Goal: Find specific fact: Find contact information

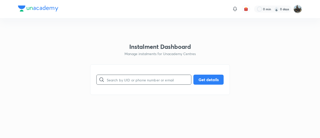
paste input "CJX1BMPKHC"
click at [135, 79] on input "CJX1BMPKHC" at bounding box center [149, 79] width 85 height 13
type input "CJX1BMPKHC"
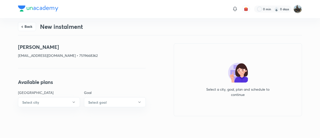
click at [87, 55] on p "[EMAIL_ADDRESS][DOMAIN_NAME] • 7519668362" at bounding box center [82, 55] width 128 height 5
copy p "7519668362"
click at [25, 25] on button "Back" at bounding box center [27, 26] width 18 height 9
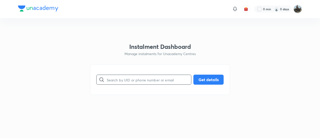
click at [135, 78] on input "text" at bounding box center [149, 79] width 85 height 13
paste input "[EMAIL_ADDRESS][DOMAIN_NAME]"
type input "[EMAIL_ADDRESS][DOMAIN_NAME]"
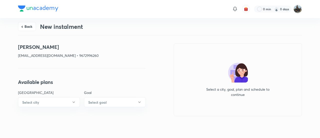
click at [76, 55] on p "[EMAIL_ADDRESS][DOMAIN_NAME] • 9672996260" at bounding box center [82, 55] width 128 height 5
copy p "9672996260"
click at [29, 28] on button "Back" at bounding box center [27, 26] width 18 height 9
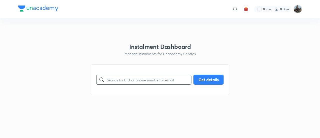
paste input "[EMAIL_ADDRESS][DOMAIN_NAME]"
click at [142, 79] on input "text" at bounding box center [149, 79] width 85 height 13
type input "[EMAIL_ADDRESS][DOMAIN_NAME]"
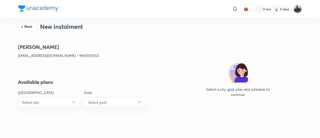
click at [79, 54] on p "[EMAIL_ADDRESS][DOMAIN_NAME] • 9610055553" at bounding box center [82, 55] width 128 height 5
copy p "9610055553"
click at [29, 23] on button "Back" at bounding box center [27, 26] width 18 height 9
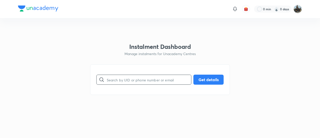
paste input "[EMAIL_ADDRESS][DOMAIN_NAME]"
click at [159, 79] on input "[EMAIL_ADDRESS][DOMAIN_NAME]" at bounding box center [149, 79] width 85 height 13
type input "[EMAIL_ADDRESS][DOMAIN_NAME]"
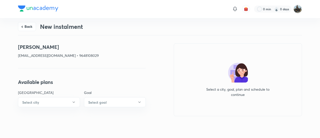
click at [54, 55] on p "[EMAIL_ADDRESS][DOMAIN_NAME] • 9648108029" at bounding box center [82, 55] width 128 height 5
copy p "9648108029"
click at [25, 29] on button "Back" at bounding box center [27, 26] width 18 height 9
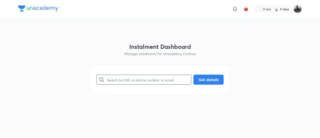
paste input "[EMAIL_ADDRESS][DOMAIN_NAME]"
click at [129, 79] on input "text" at bounding box center [149, 79] width 85 height 13
type input "[EMAIL_ADDRESS][DOMAIN_NAME]"
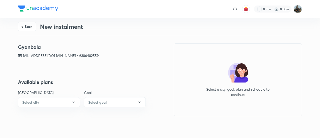
click at [84, 55] on p "[EMAIL_ADDRESS][DOMAIN_NAME] • 6386482559" at bounding box center [82, 55] width 128 height 5
copy p "6386482559"
click at [33, 27] on button "Back" at bounding box center [27, 26] width 18 height 9
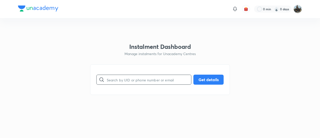
paste input "7240532073"
click at [127, 76] on input "7240532073" at bounding box center [149, 79] width 85 height 13
type input "7240532073"
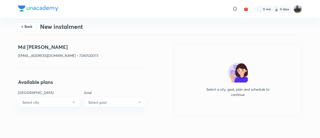
click at [35, 46] on h4 "Md [PERSON_NAME]" at bounding box center [82, 47] width 128 height 8
copy h4 "AFZAL"
click at [27, 28] on button "Back" at bounding box center [27, 26] width 18 height 9
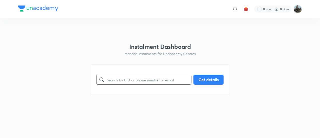
paste input "7388825098"
click at [137, 79] on input "7388825098" at bounding box center [149, 79] width 85 height 13
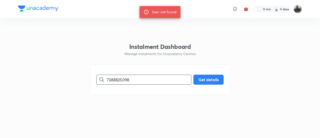
paste input "9695091461"
paste input "8271709007"
type input "8271709007"
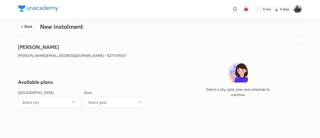
click at [25, 45] on h4 "[PERSON_NAME]" at bounding box center [82, 47] width 128 height 8
copy h4 "Rishi"
click at [29, 26] on button "Back" at bounding box center [27, 26] width 18 height 9
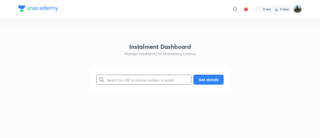
paste input "8292371281"
click at [139, 77] on input "8292371281" at bounding box center [149, 79] width 85 height 13
type input "8292371281"
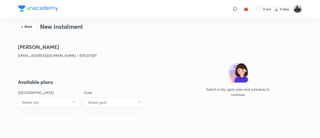
click at [27, 47] on h4 "[PERSON_NAME]" at bounding box center [82, 47] width 128 height 8
copy h4 "Nitish"
click at [30, 26] on button "Back" at bounding box center [27, 26] width 18 height 9
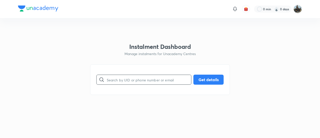
paste input "9103656536"
click at [144, 77] on input "text" at bounding box center [149, 79] width 85 height 13
type input "9103656536"
